Goal: Use online tool/utility

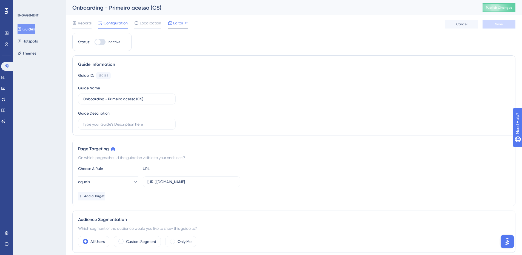
click at [182, 22] on span "Editor" at bounding box center [178, 23] width 10 height 7
click at [182, 23] on span "Editor" at bounding box center [178, 23] width 10 height 7
